Goal: Transaction & Acquisition: Purchase product/service

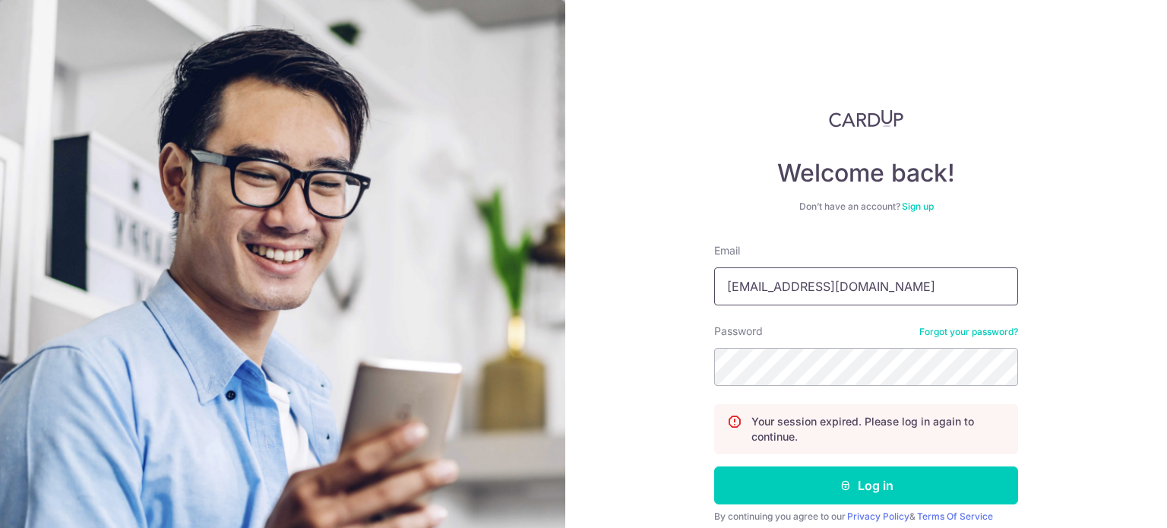
click at [858, 289] on input "[EMAIL_ADDRESS][DOMAIN_NAME]" at bounding box center [866, 286] width 304 height 38
type input "n35513@gmail.com"
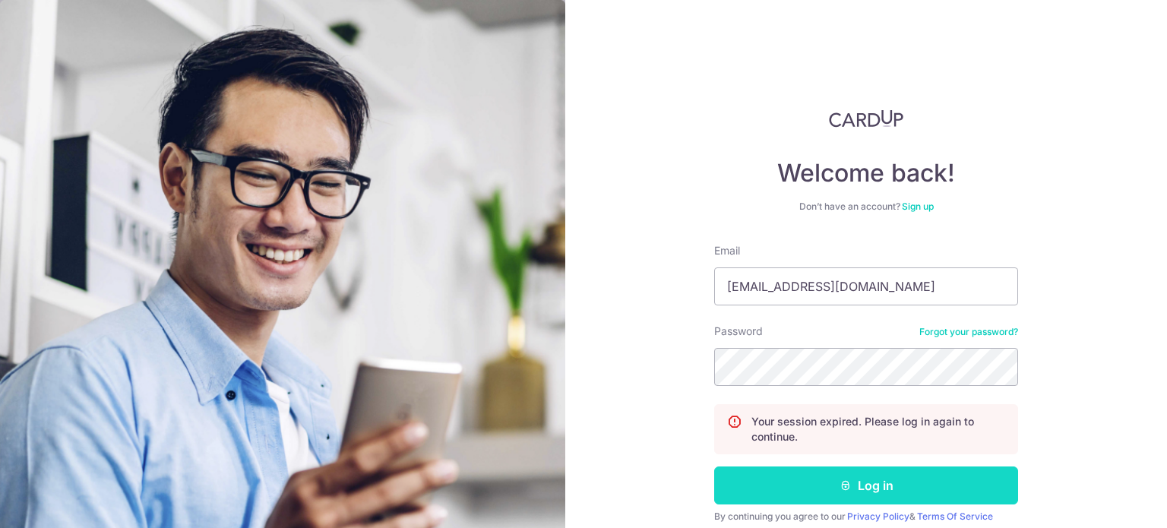
click at [919, 474] on button "Log in" at bounding box center [866, 485] width 304 height 38
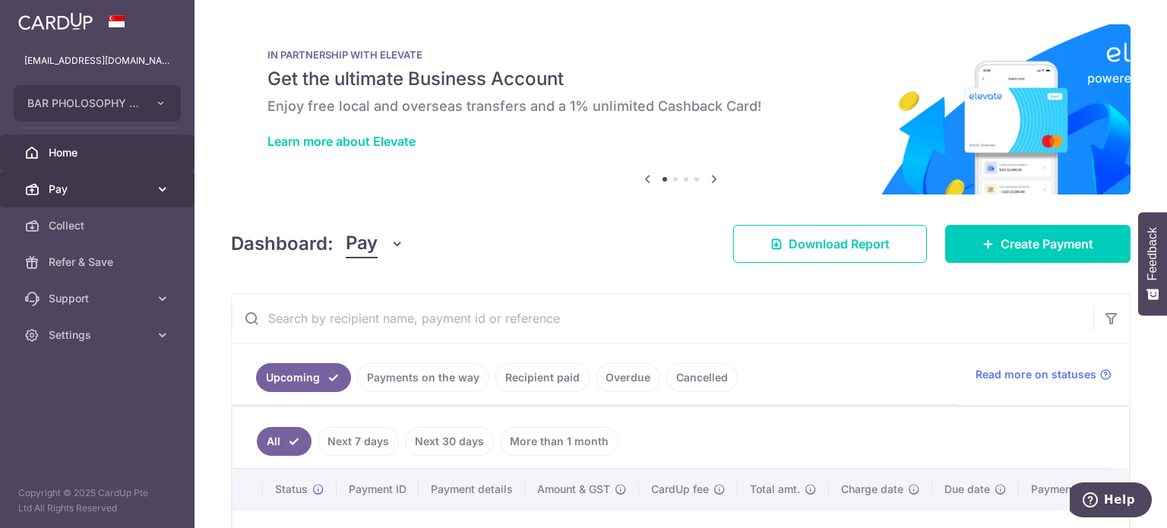
click at [128, 186] on span "Pay" at bounding box center [99, 189] width 100 height 15
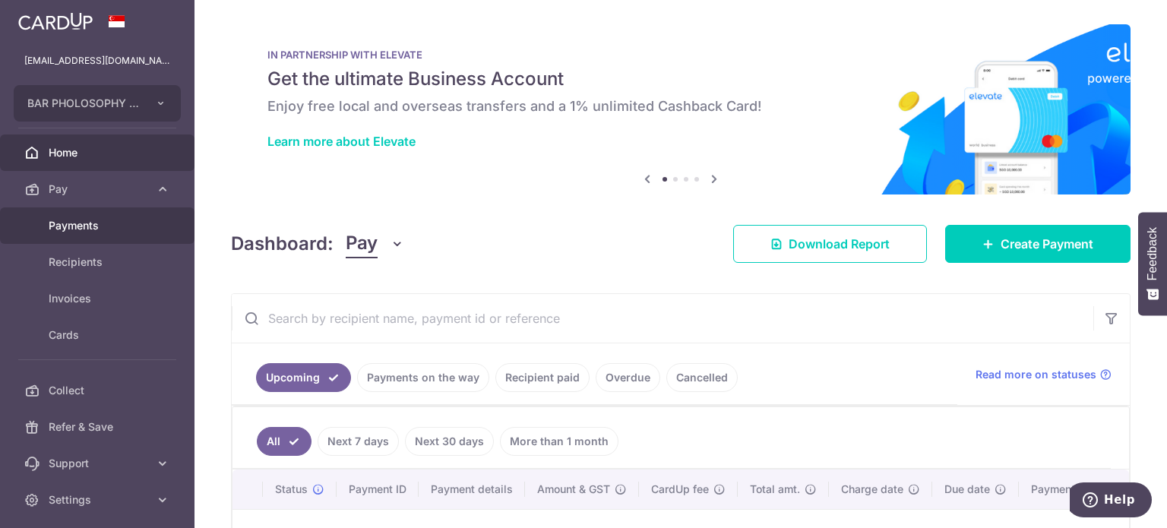
click at [131, 222] on span "Payments" at bounding box center [99, 225] width 100 height 15
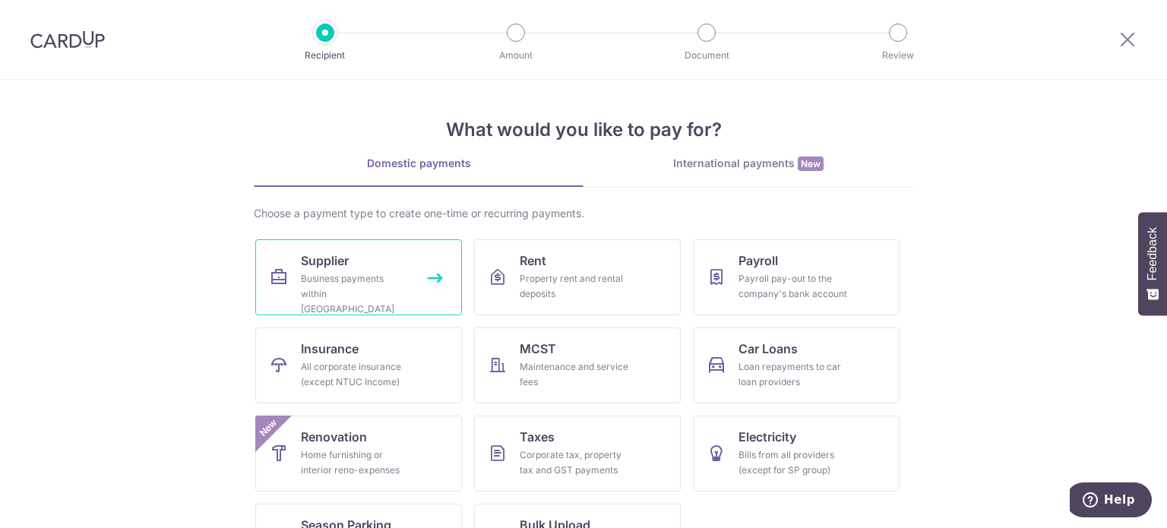
click at [409, 273] on link "Supplier Business payments within Singapore" at bounding box center [358, 277] width 207 height 76
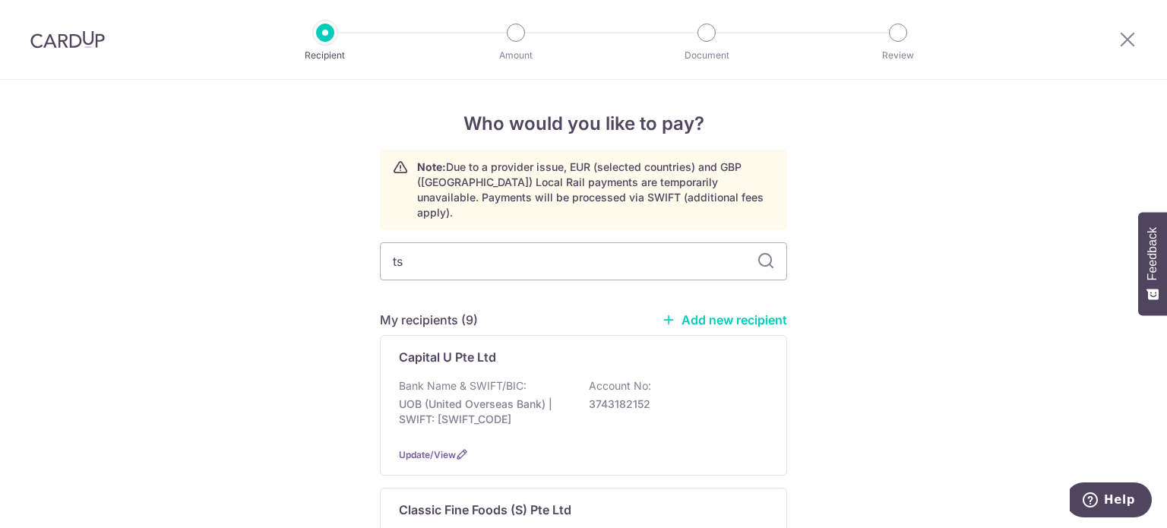
type input "tsa"
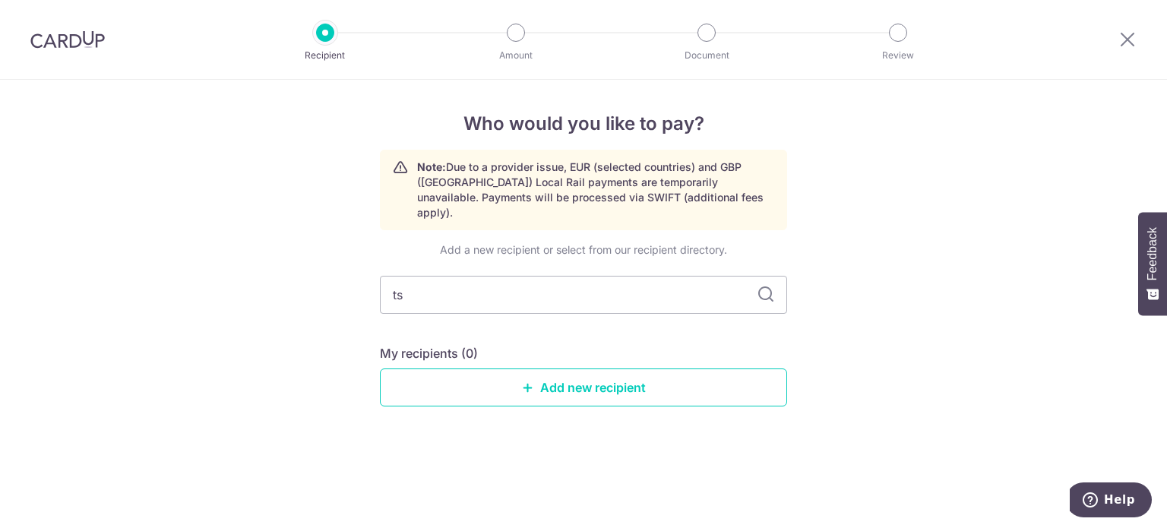
type input "t"
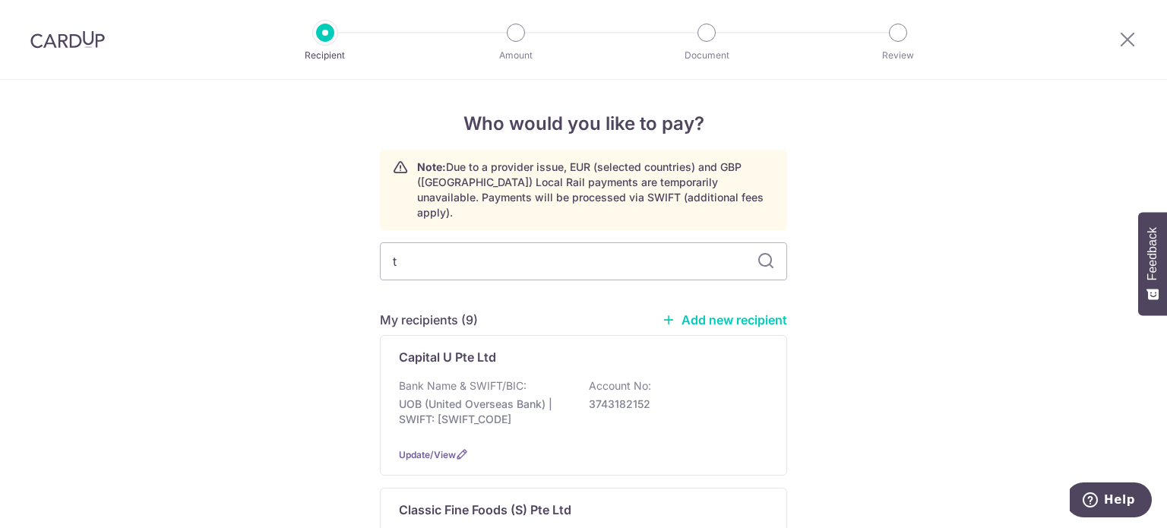
click at [1136, 30] on div at bounding box center [1127, 39] width 79 height 79
click at [1122, 38] on icon at bounding box center [1127, 39] width 18 height 19
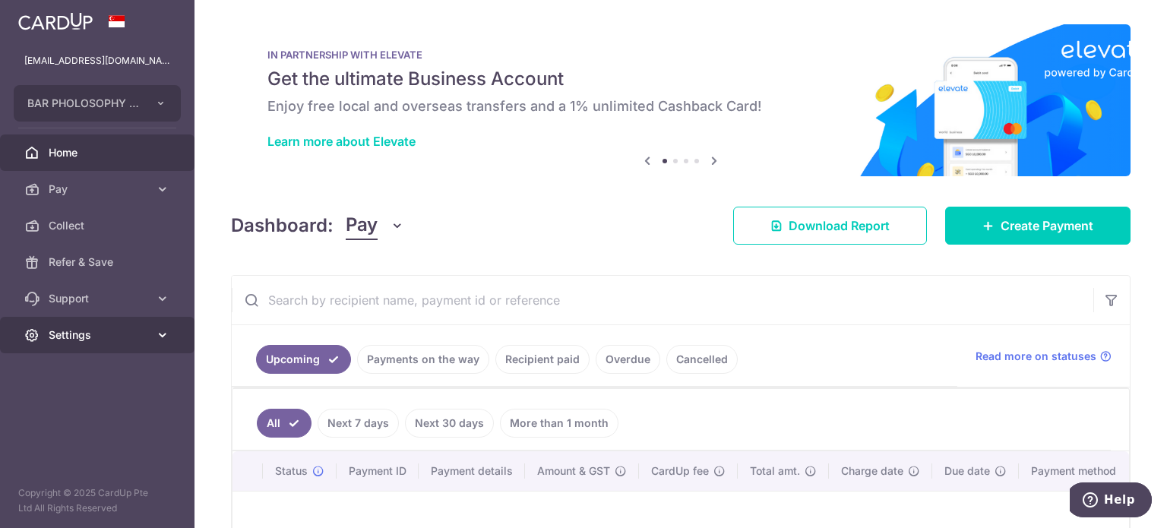
click at [106, 340] on span "Settings" at bounding box center [99, 334] width 100 height 15
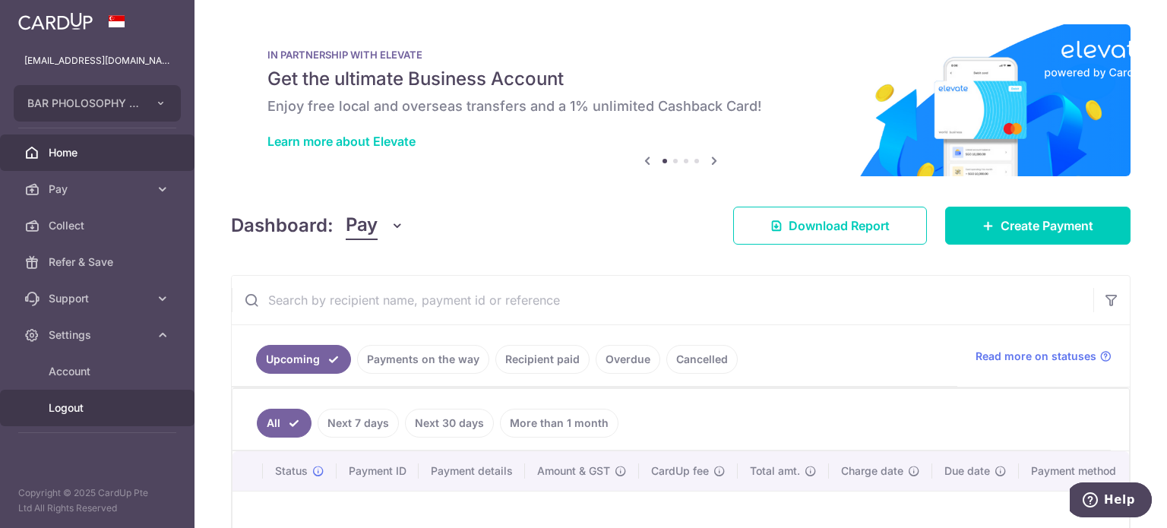
click at [85, 412] on span "Logout" at bounding box center [99, 407] width 100 height 15
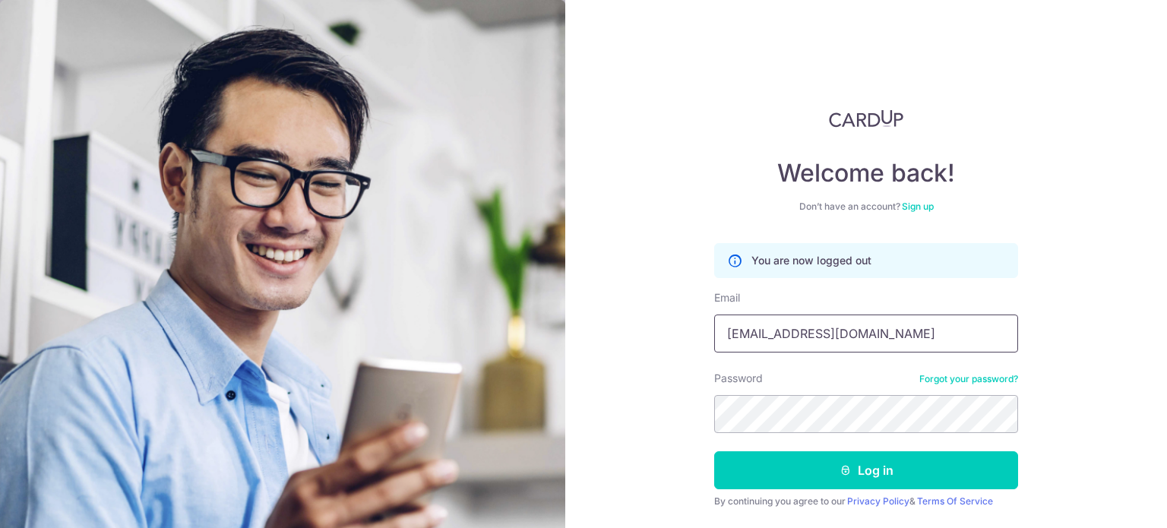
click at [858, 336] on input "n35513@gmail.com" at bounding box center [866, 333] width 304 height 38
type input "[PERSON_NAME][EMAIL_ADDRESS][PERSON_NAME][DOMAIN_NAME]"
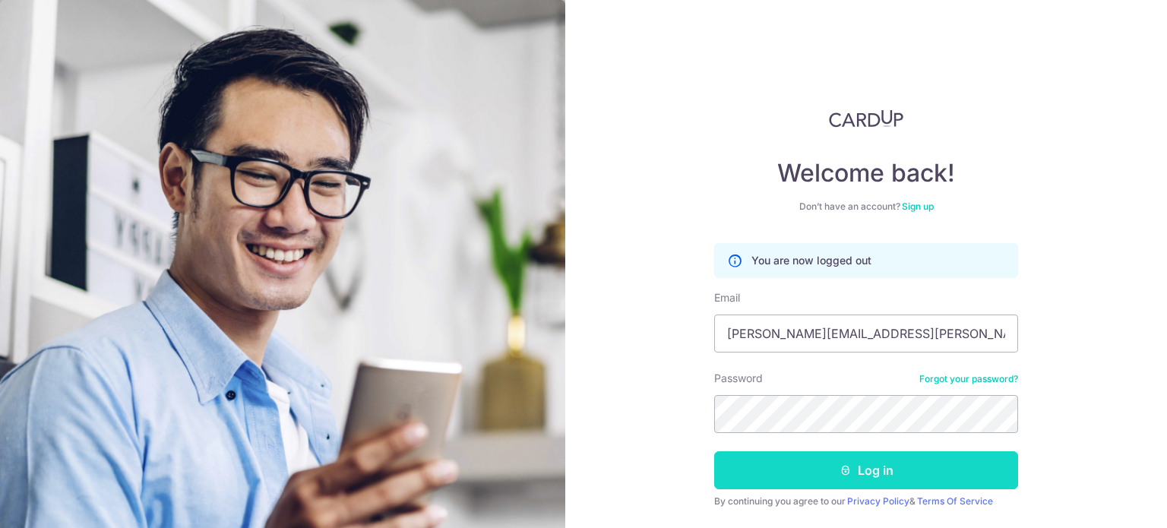
click at [829, 483] on button "Log in" at bounding box center [866, 470] width 304 height 38
